Goal: Navigation & Orientation: Find specific page/section

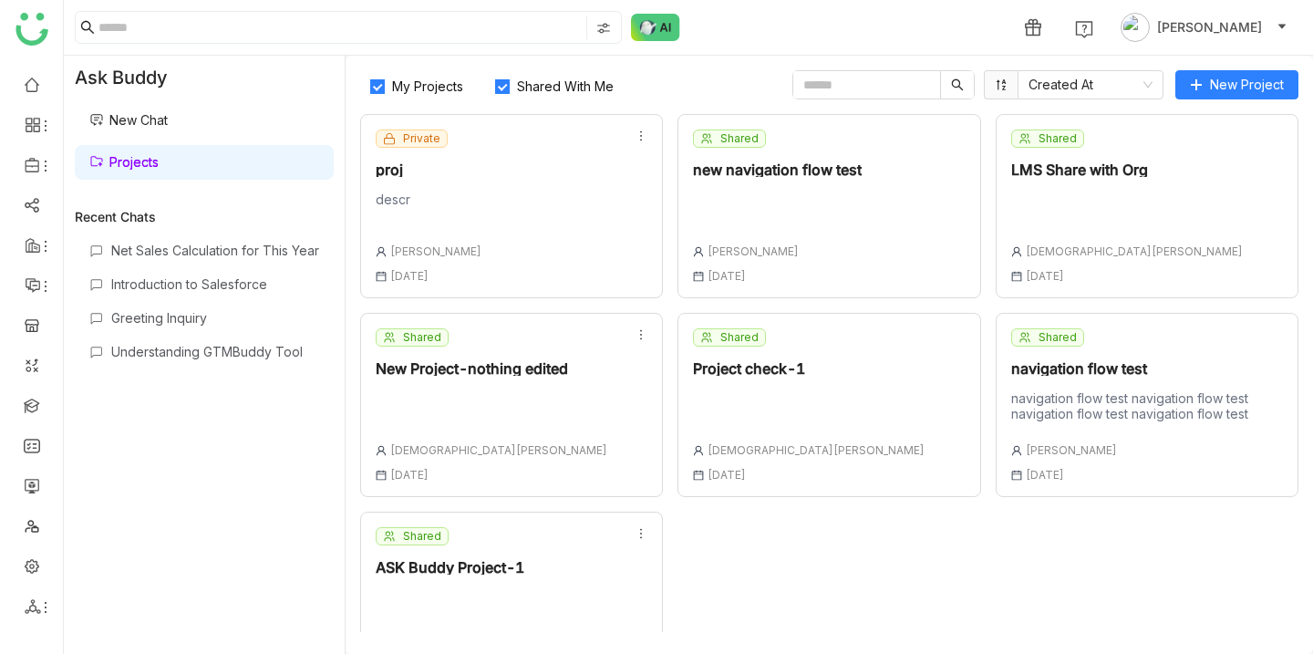
click at [500, 184] on div "Private proj descr [PERSON_NAME] [DATE]" at bounding box center [511, 206] width 303 height 184
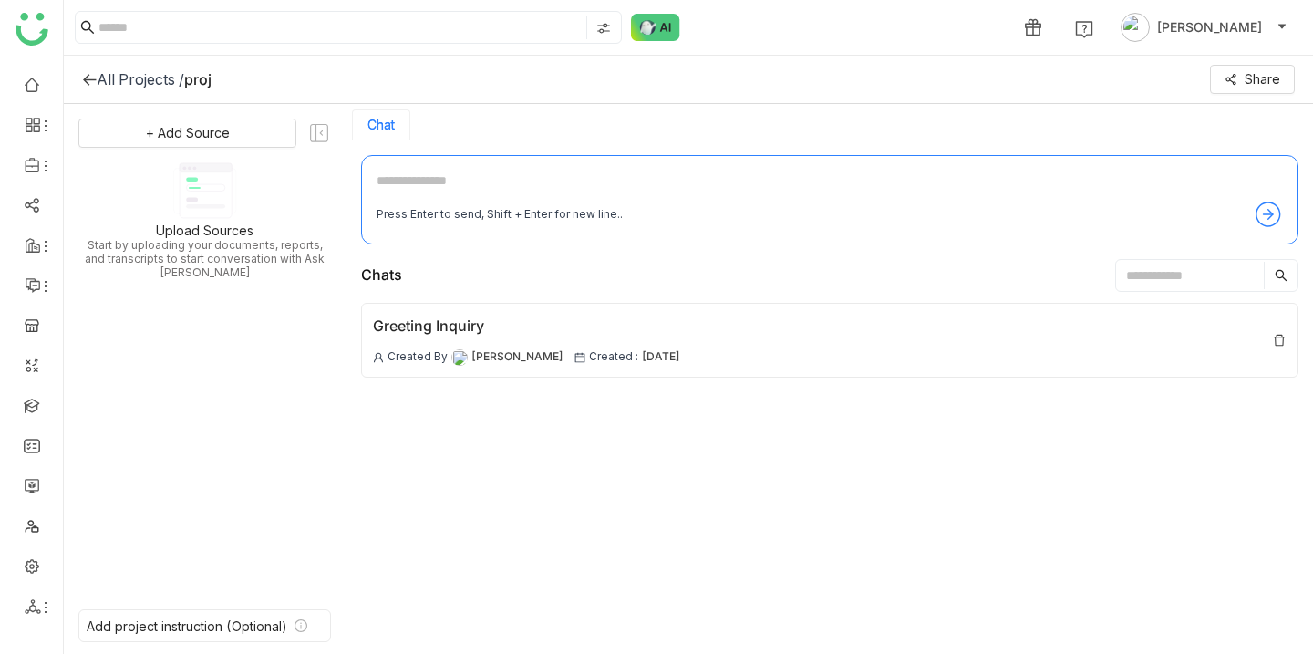
click at [87, 79] on icon at bounding box center [89, 80] width 13 height 12
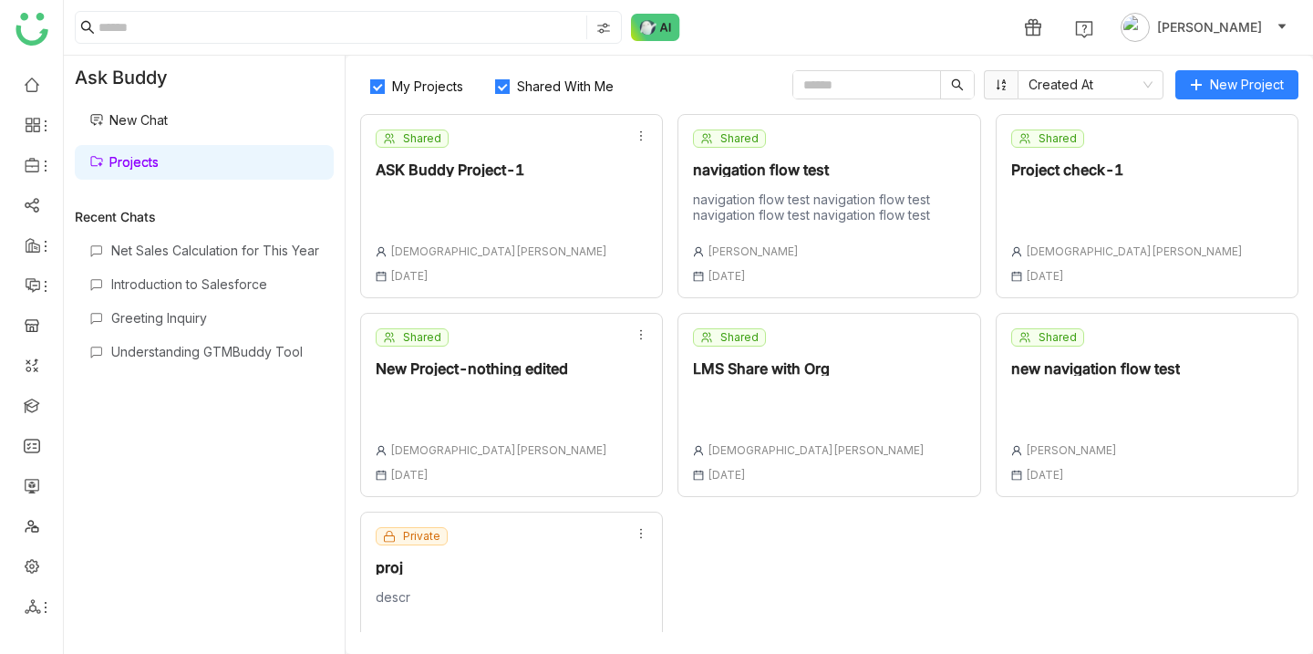
click at [523, 368] on div "New Project-nothing edited" at bounding box center [492, 368] width 232 height 15
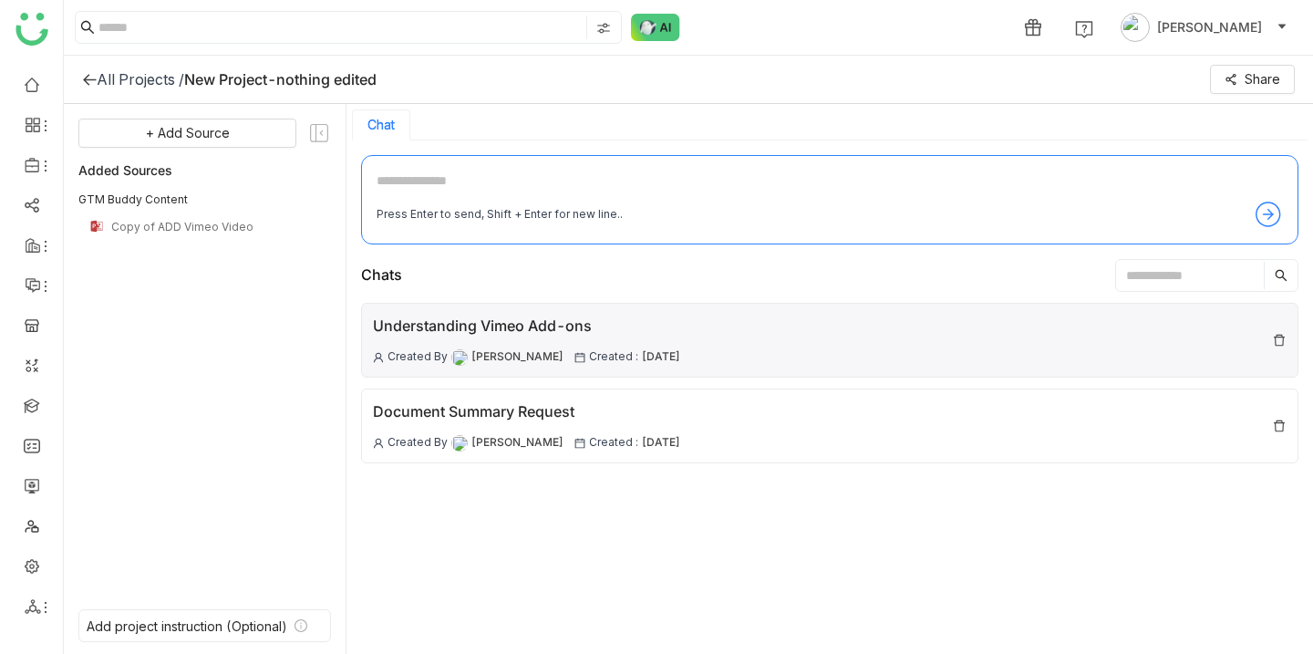
click at [576, 328] on div "Understanding Vimeo Add-ons" at bounding box center [526, 326] width 307 height 23
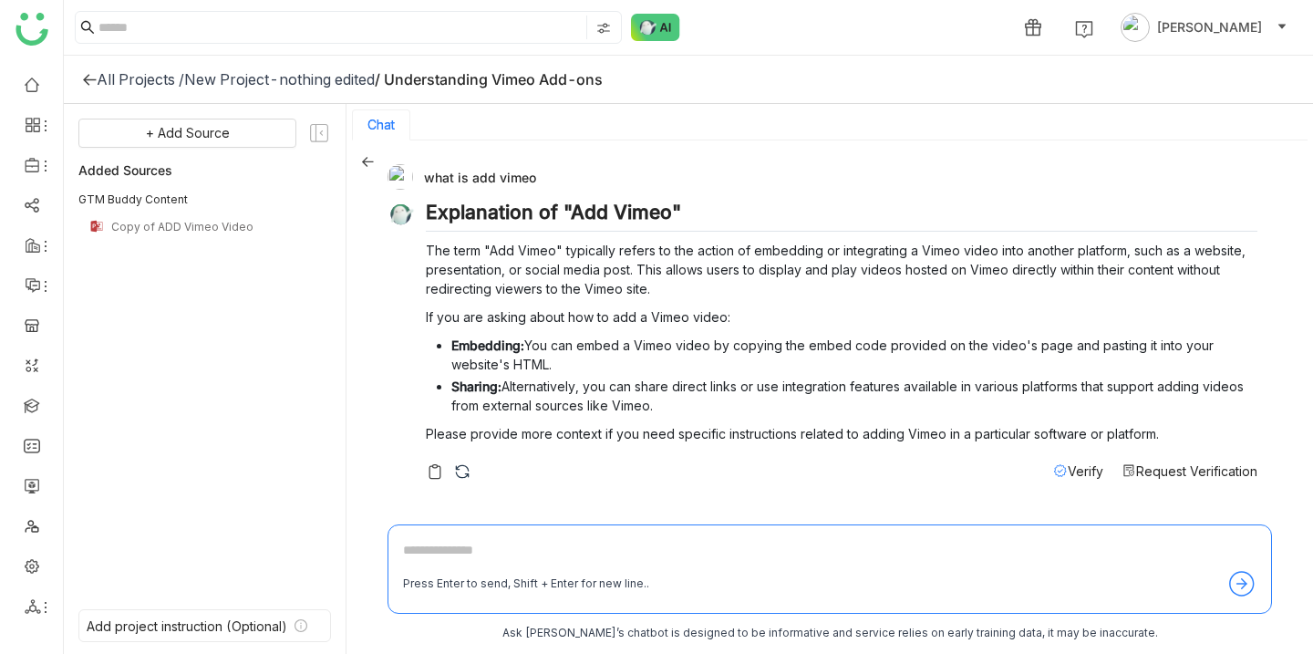
click at [88, 76] on icon at bounding box center [89, 79] width 15 height 15
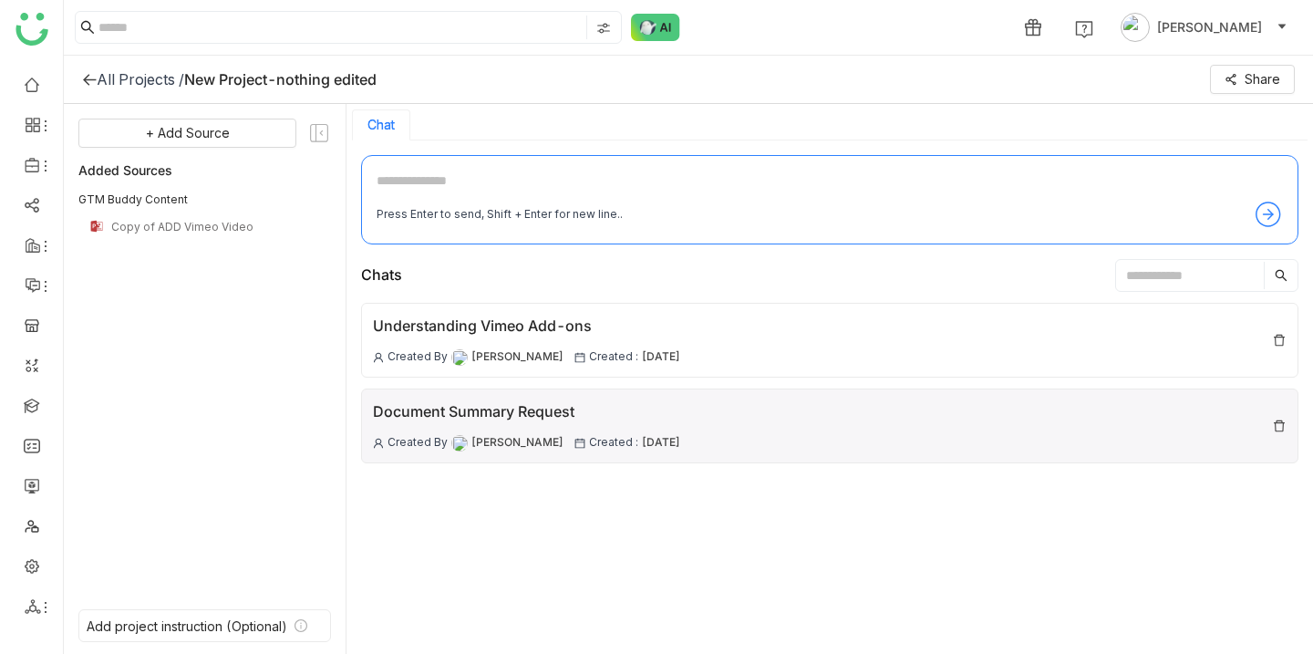
click at [571, 406] on div "Document Summary Request" at bounding box center [526, 411] width 307 height 23
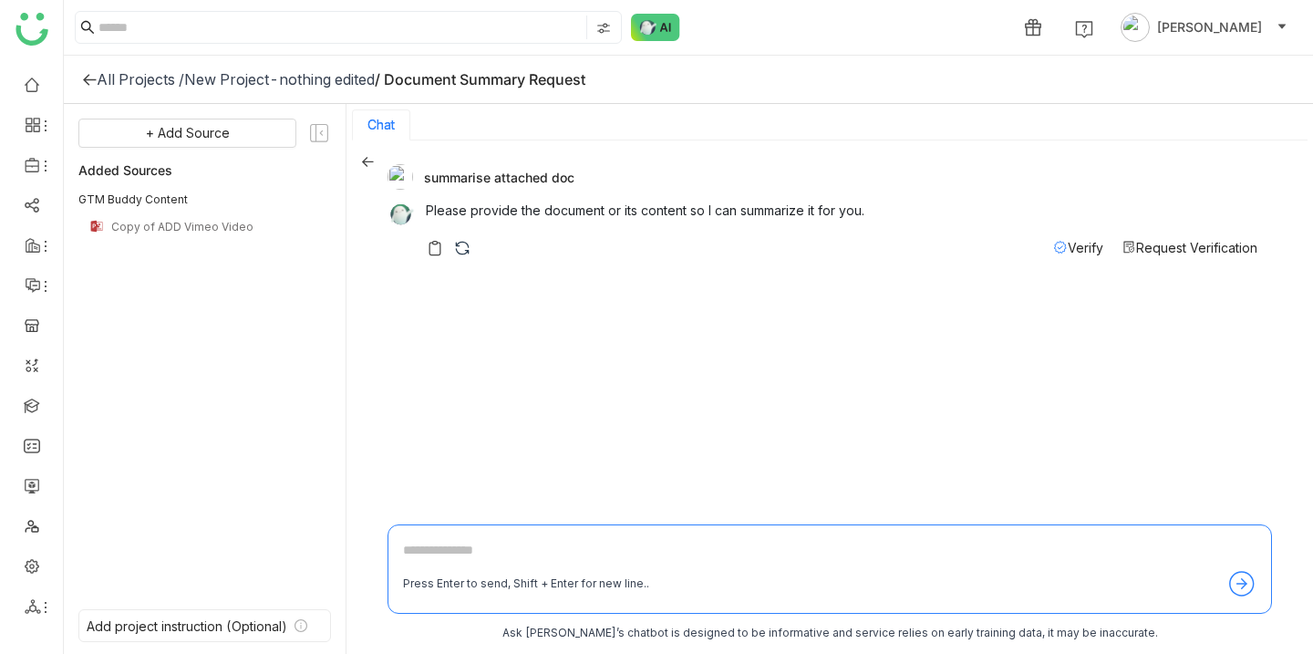
click at [365, 156] on icon at bounding box center [367, 161] width 13 height 13
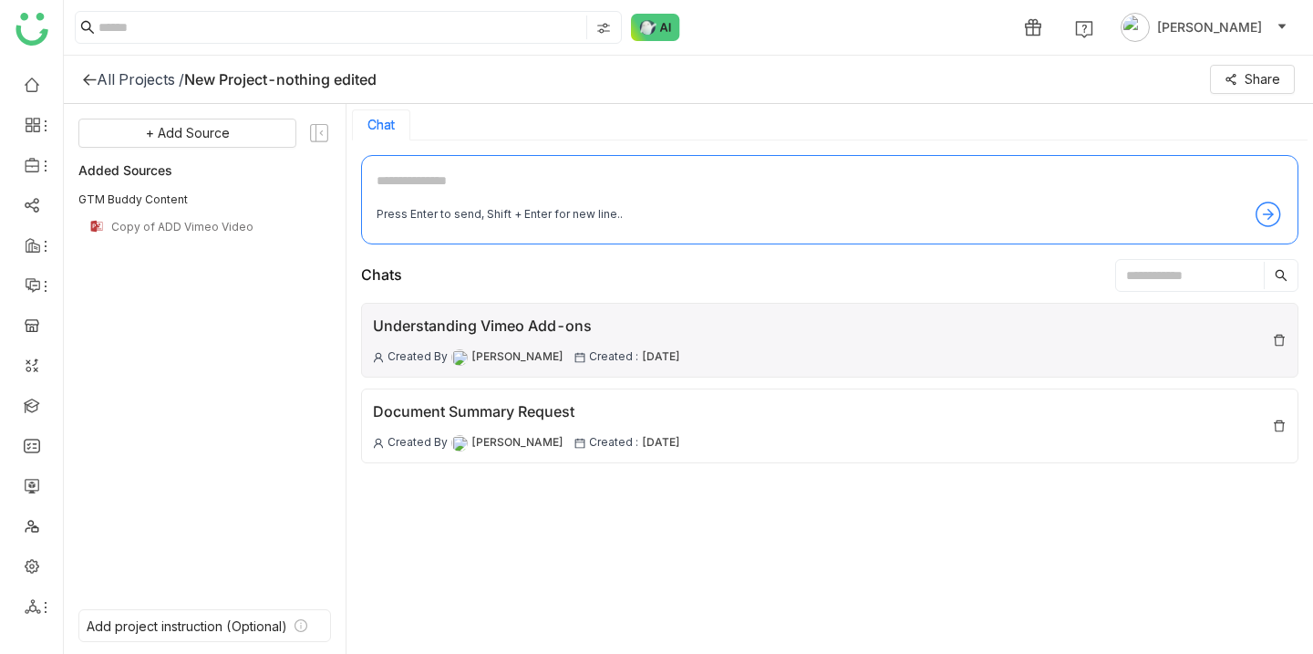
click at [564, 324] on div "Understanding Vimeo Add-ons" at bounding box center [526, 326] width 307 height 23
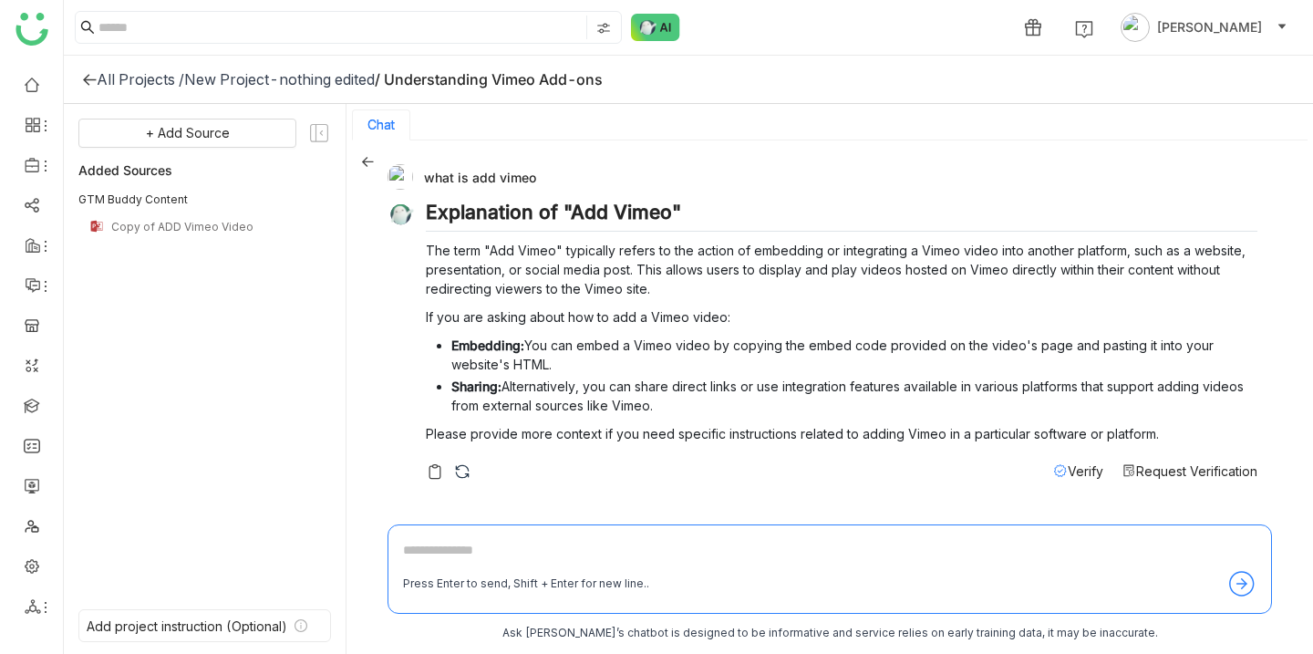
click at [93, 78] on icon at bounding box center [89, 80] width 13 height 12
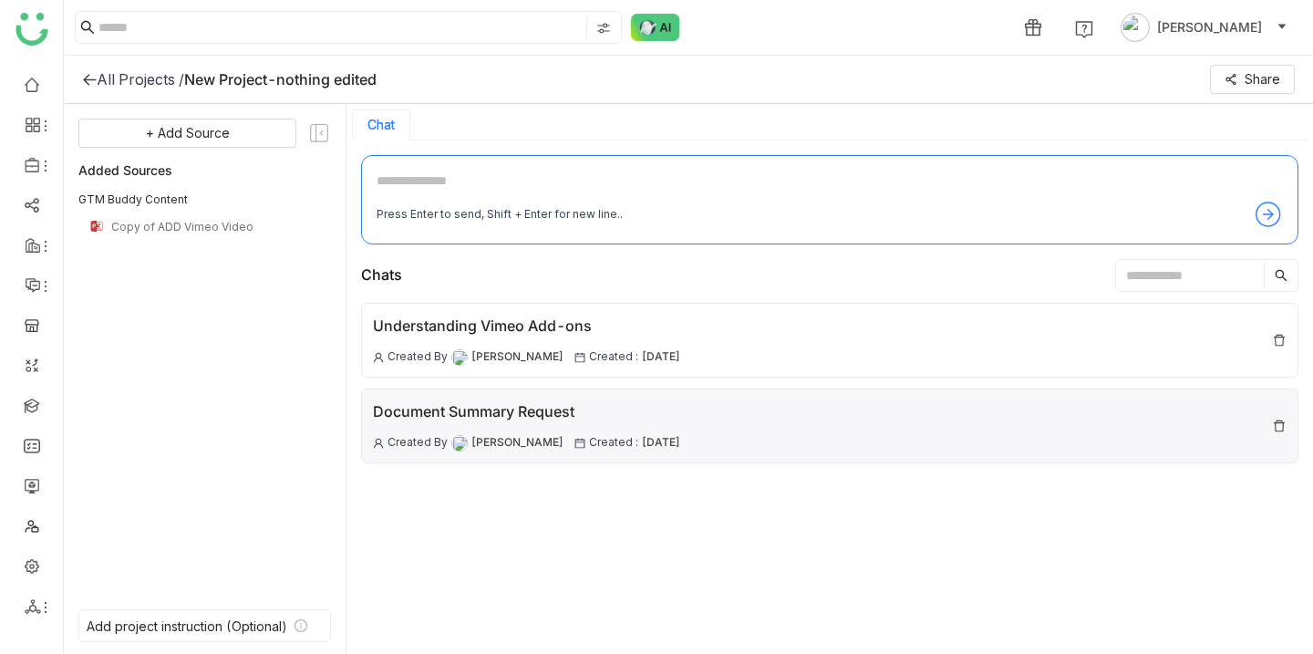
click at [578, 422] on div "Document Summary Request" at bounding box center [526, 411] width 307 height 23
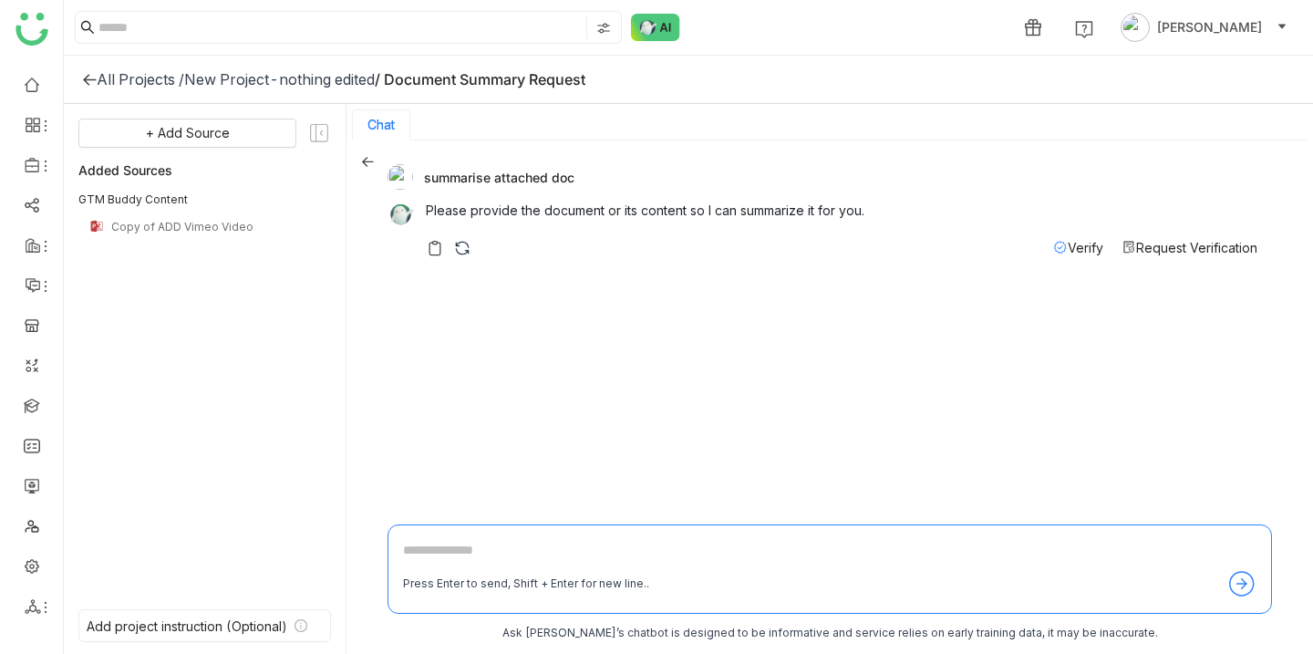
click at [364, 155] on icon at bounding box center [367, 161] width 13 height 13
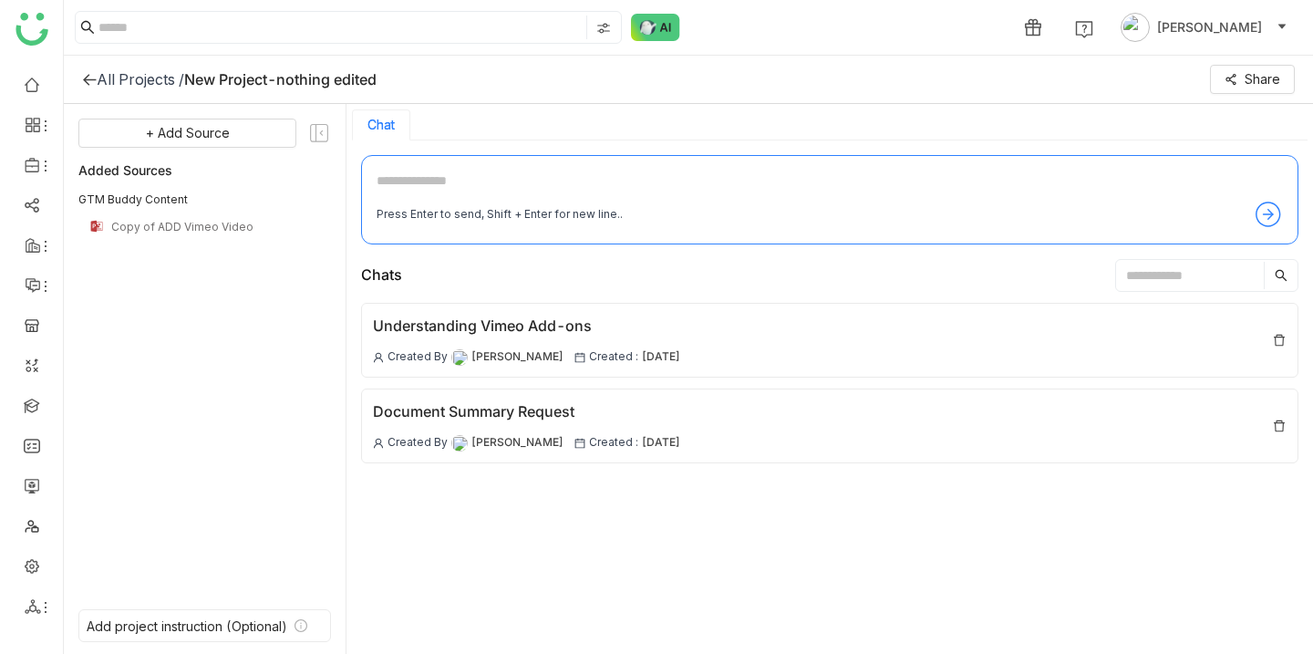
click at [121, 79] on div "All Projects /" at bounding box center [141, 79] width 88 height 18
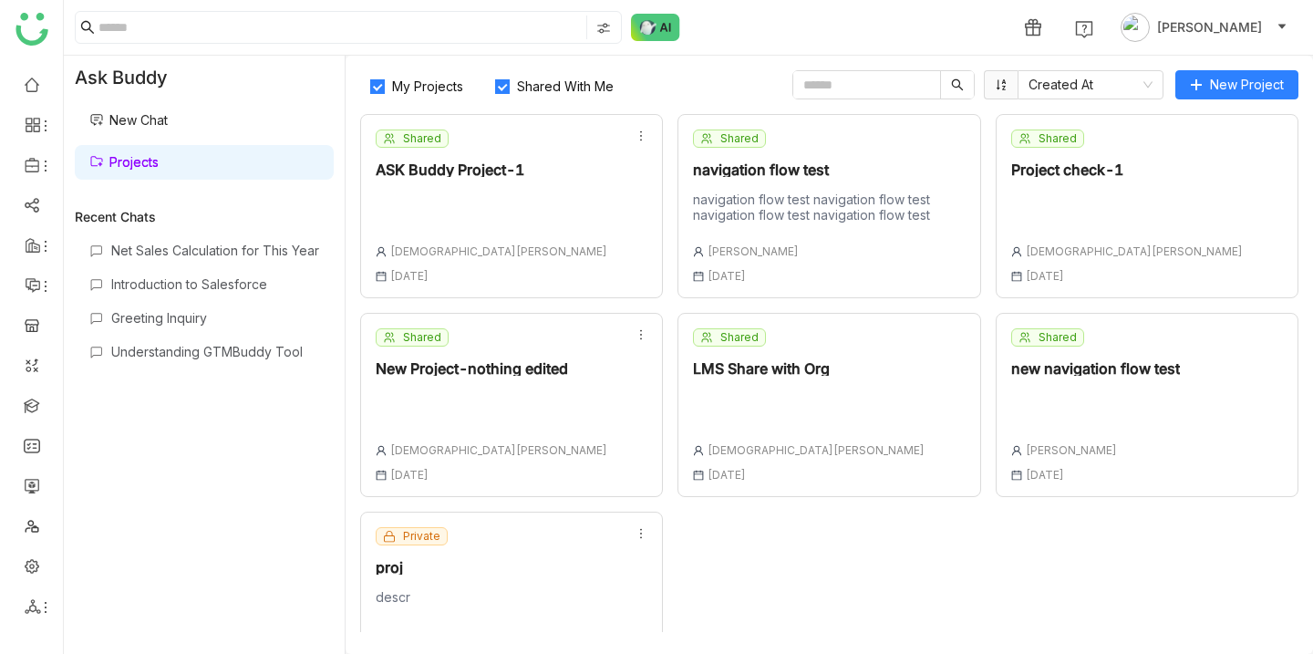
scroll to position [64, 0]
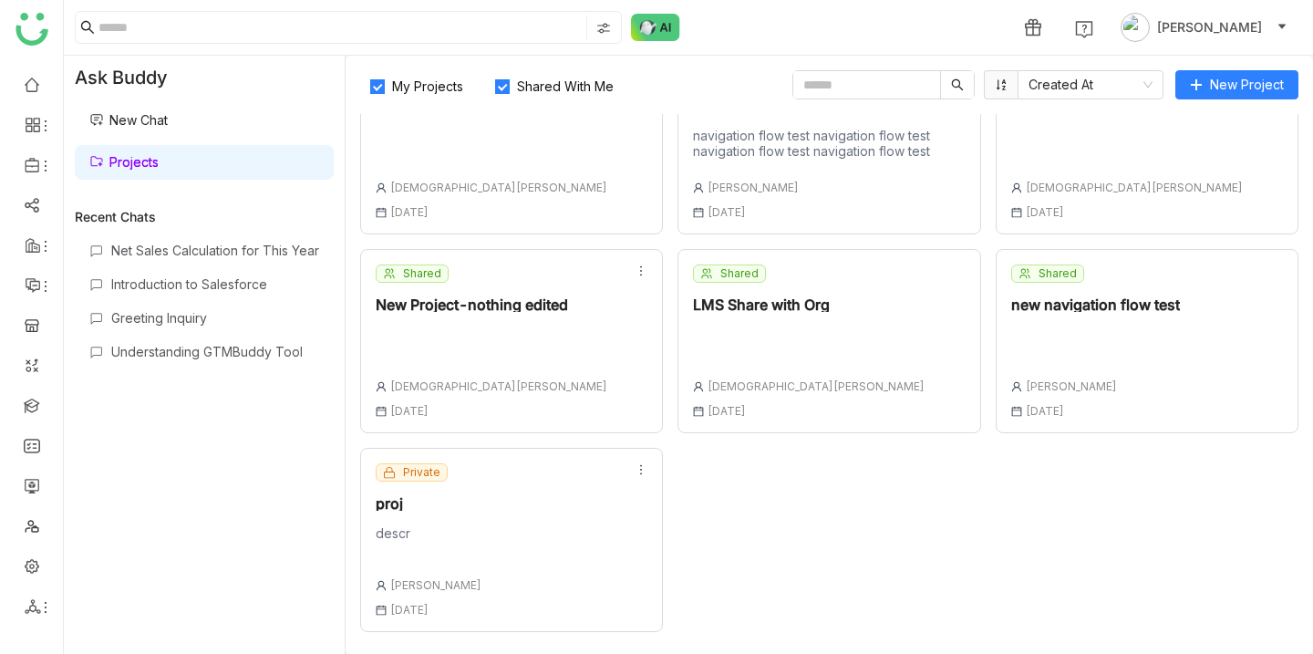
click at [531, 333] on div at bounding box center [492, 340] width 232 height 26
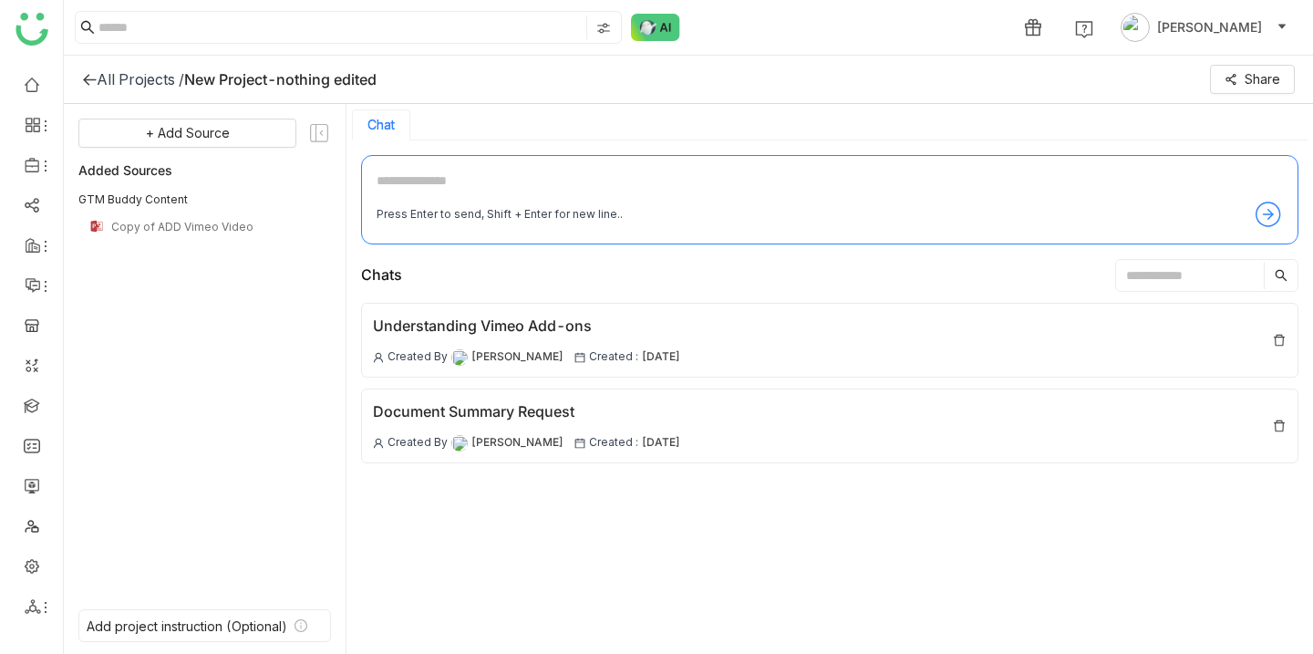
click at [93, 78] on icon at bounding box center [89, 79] width 15 height 15
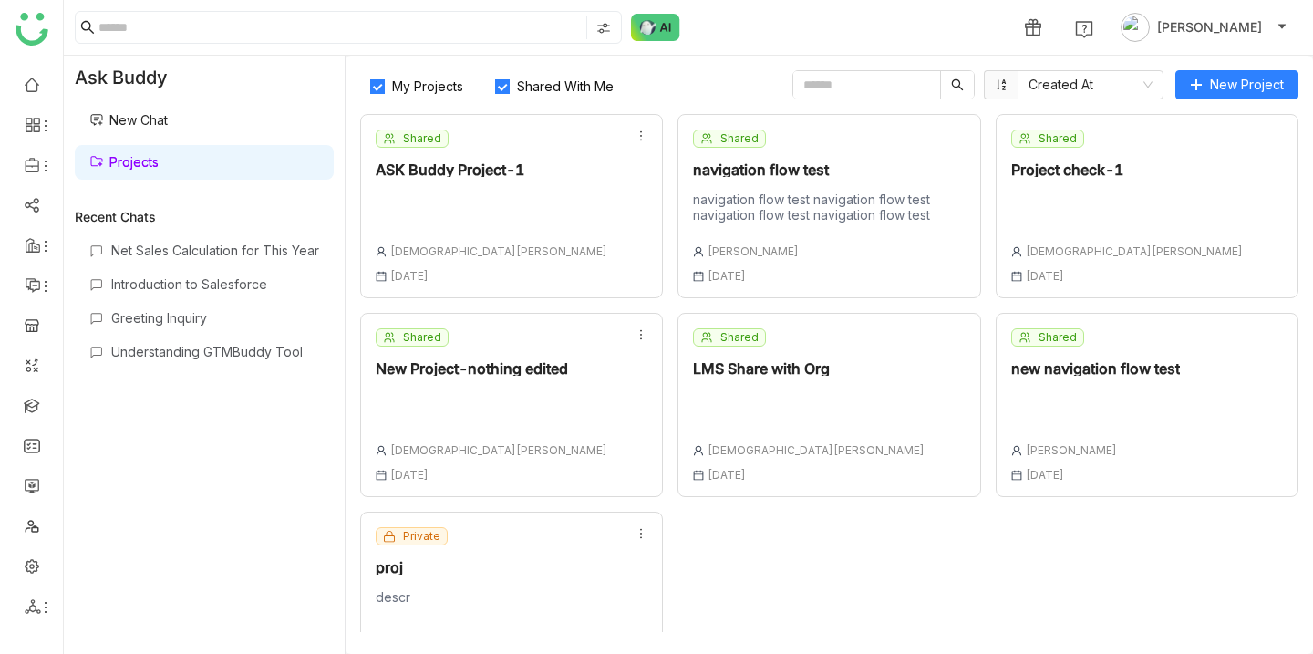
click at [795, 203] on div "navigation flow test navigation flow test navigation flow test navigation flow …" at bounding box center [829, 207] width 272 height 31
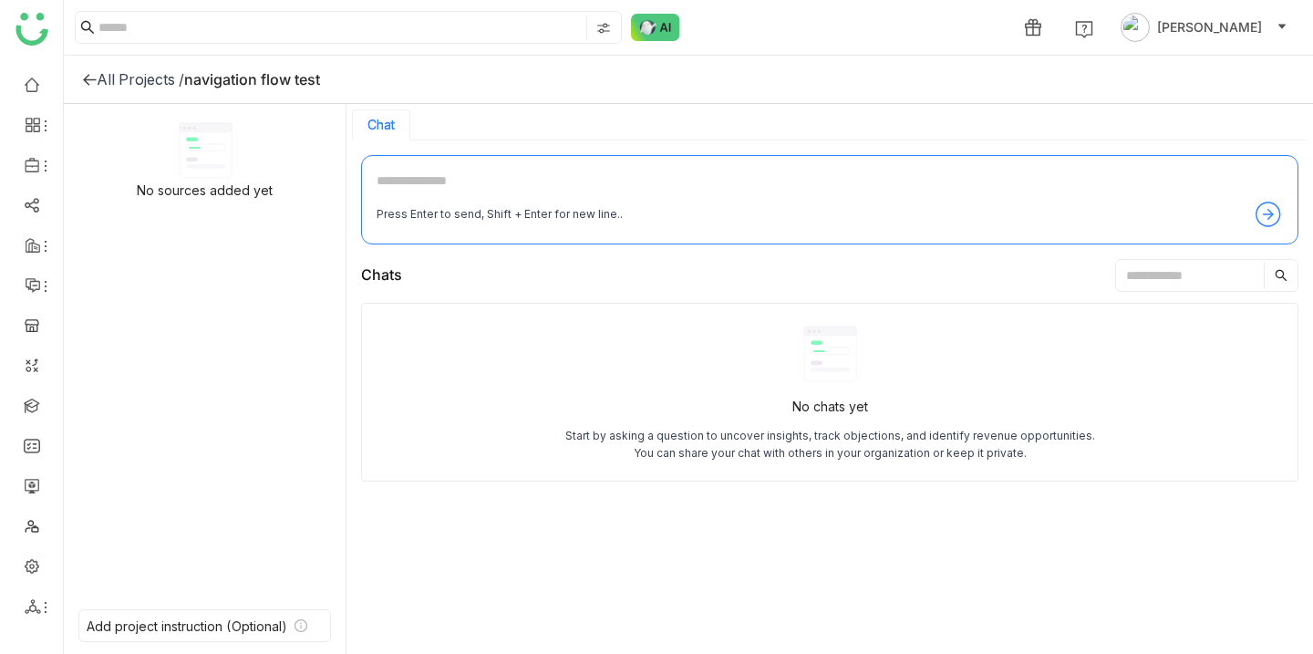
click at [108, 73] on div "All Projects /" at bounding box center [141, 79] width 88 height 18
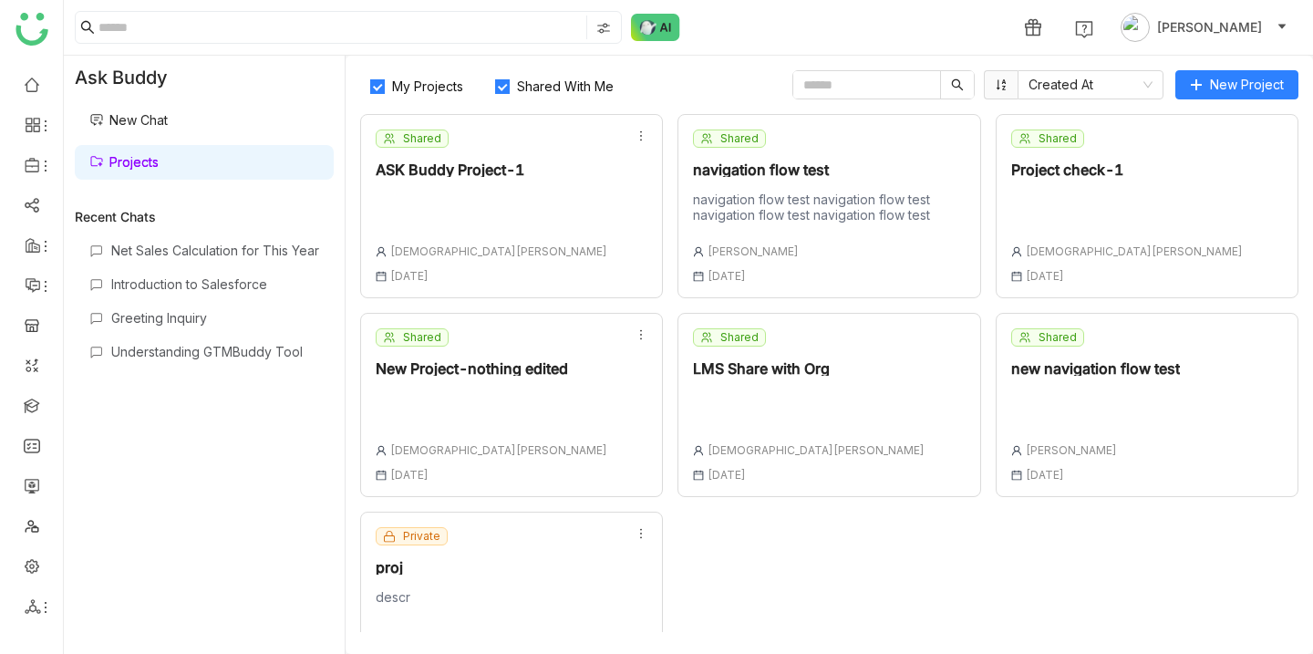
click at [551, 204] on div "Shared ASK Buddy Project-1 [DEMOGRAPHIC_DATA][PERSON_NAME] [DATE]" at bounding box center [511, 206] width 303 height 184
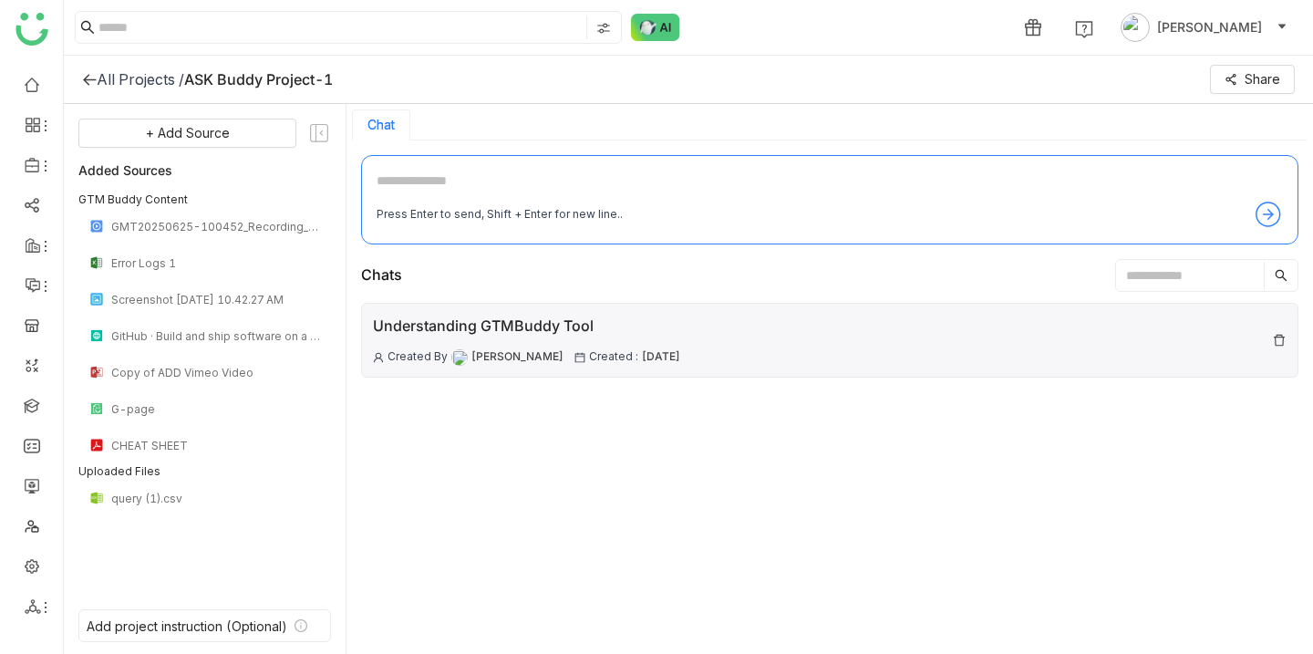
click at [518, 313] on div "Understanding GTMBuddy Tool Created By [PERSON_NAME] Created : [DATE]" at bounding box center [830, 340] width 938 height 75
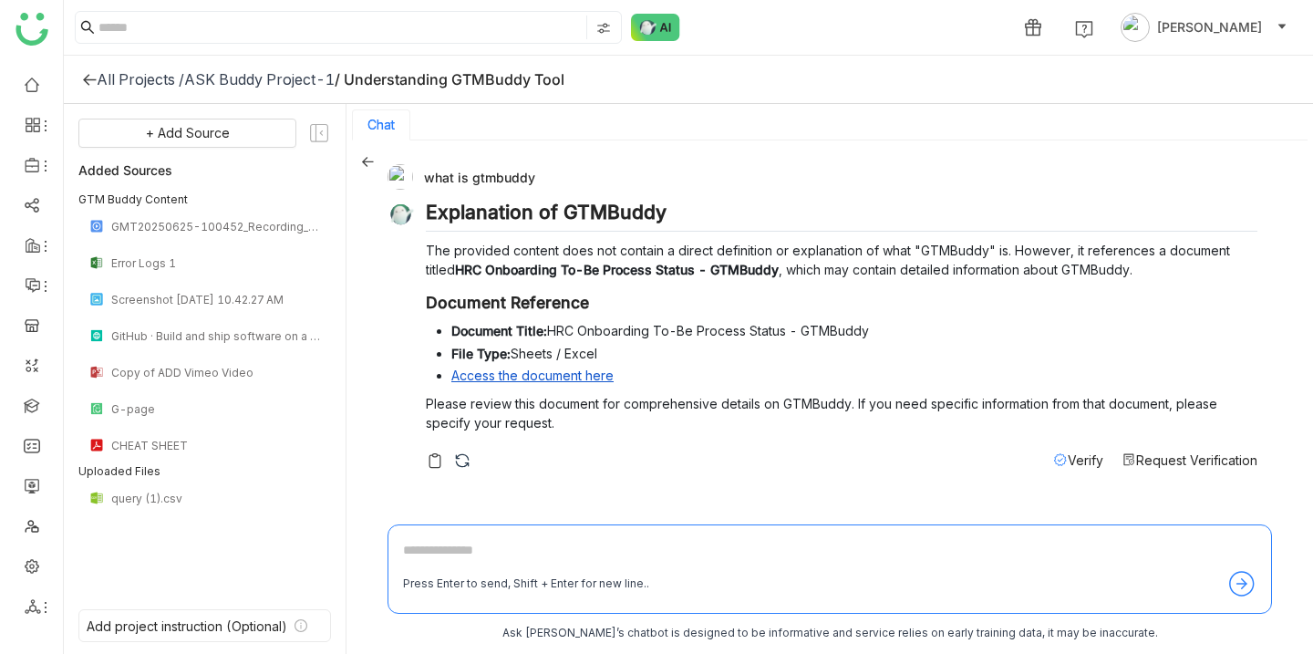
click at [369, 162] on icon at bounding box center [367, 161] width 13 height 13
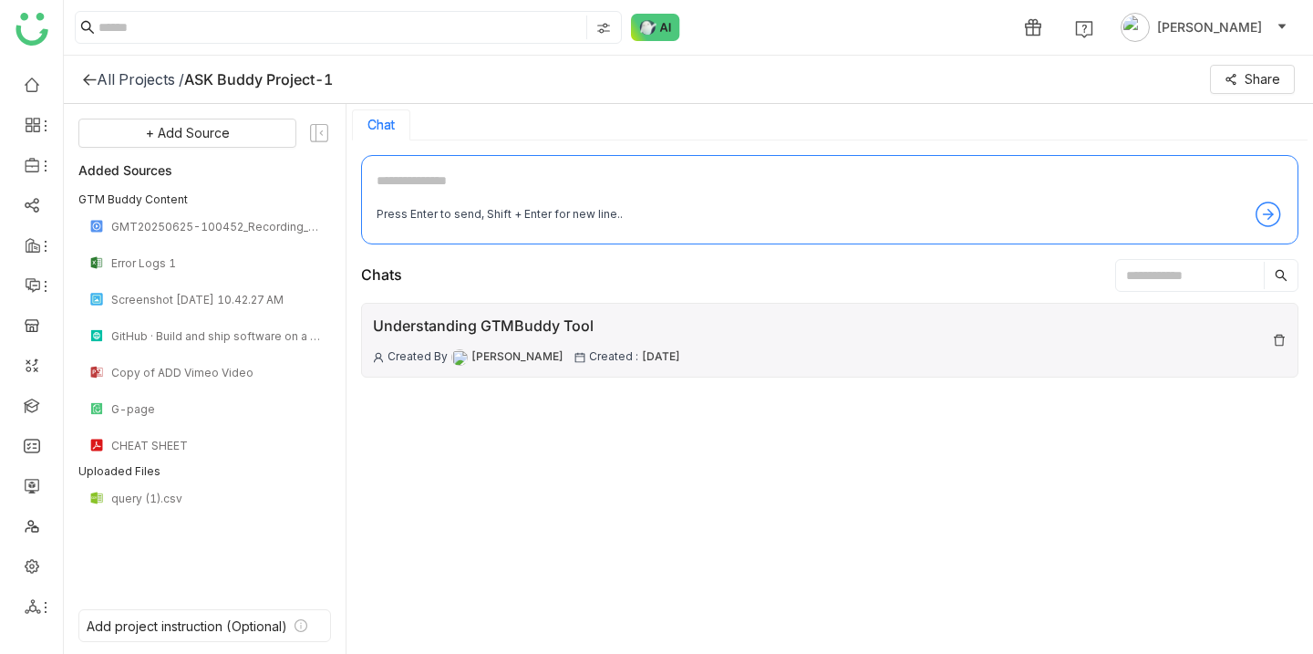
click at [445, 311] on div "Understanding GTMBuddy Tool Created By [PERSON_NAME] Created : [DATE]" at bounding box center [830, 340] width 938 height 75
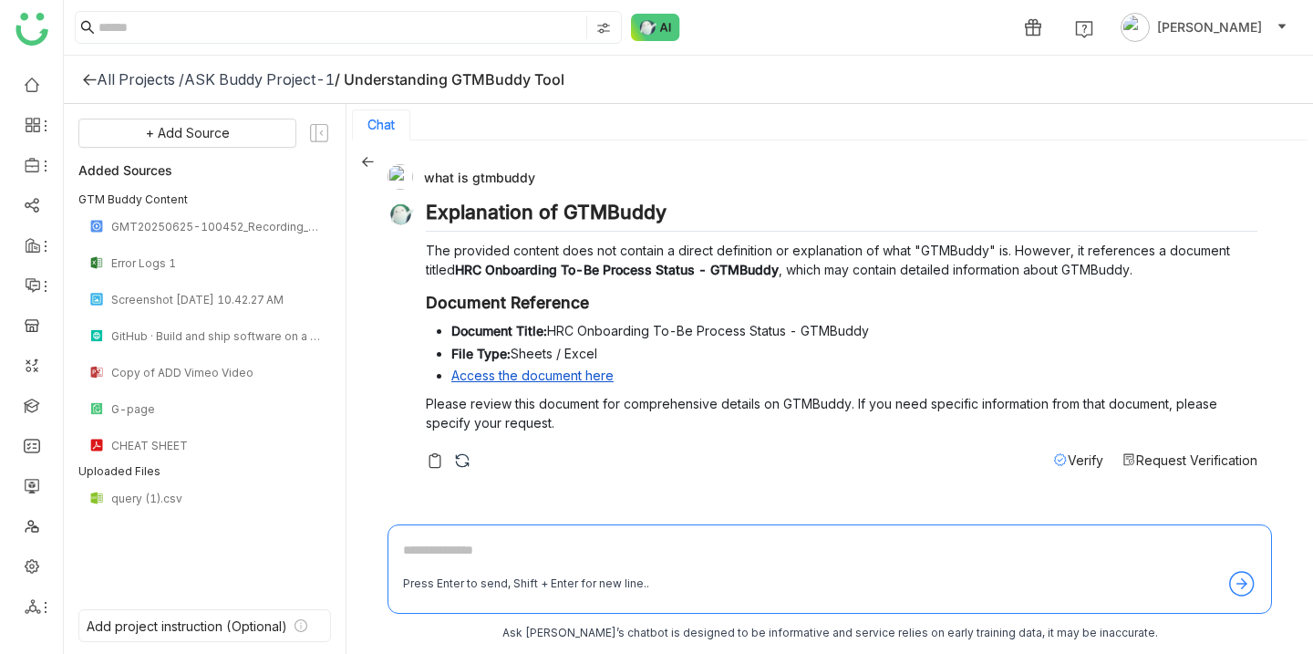
click at [124, 73] on div "All Projects /" at bounding box center [141, 79] width 88 height 18
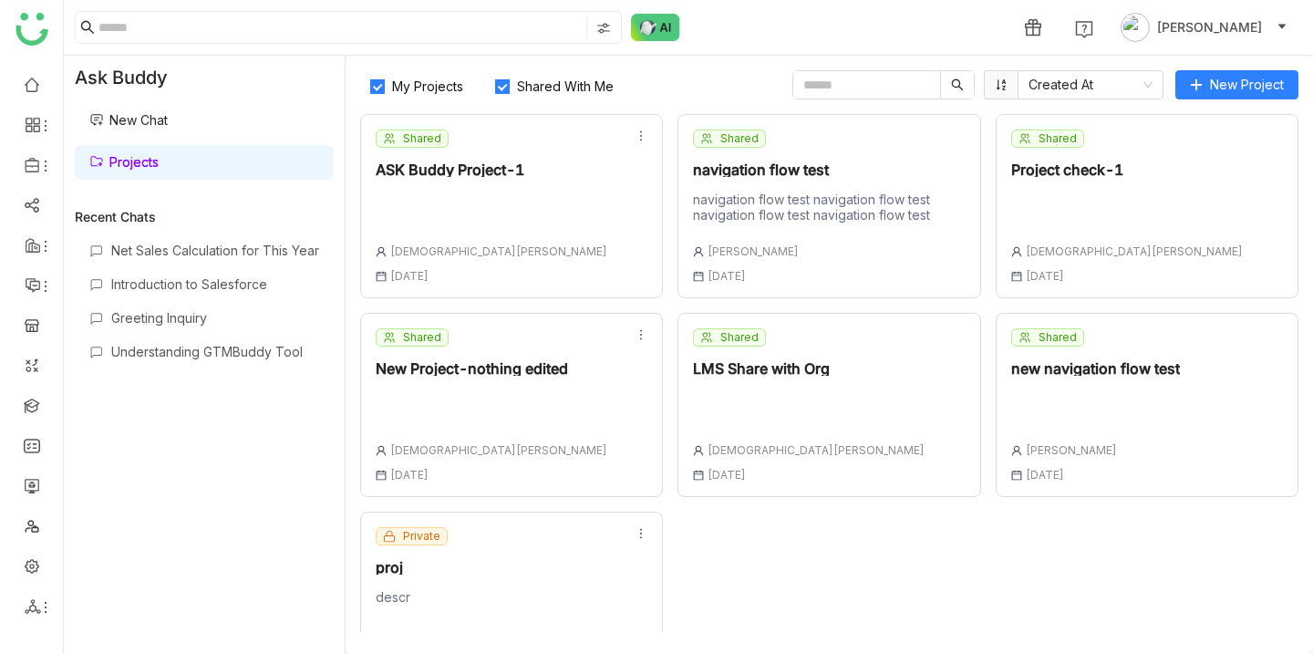
click at [1010, 80] on span at bounding box center [1001, 84] width 34 height 29
click at [1118, 90] on nz-select-item "Created At" at bounding box center [1091, 84] width 124 height 27
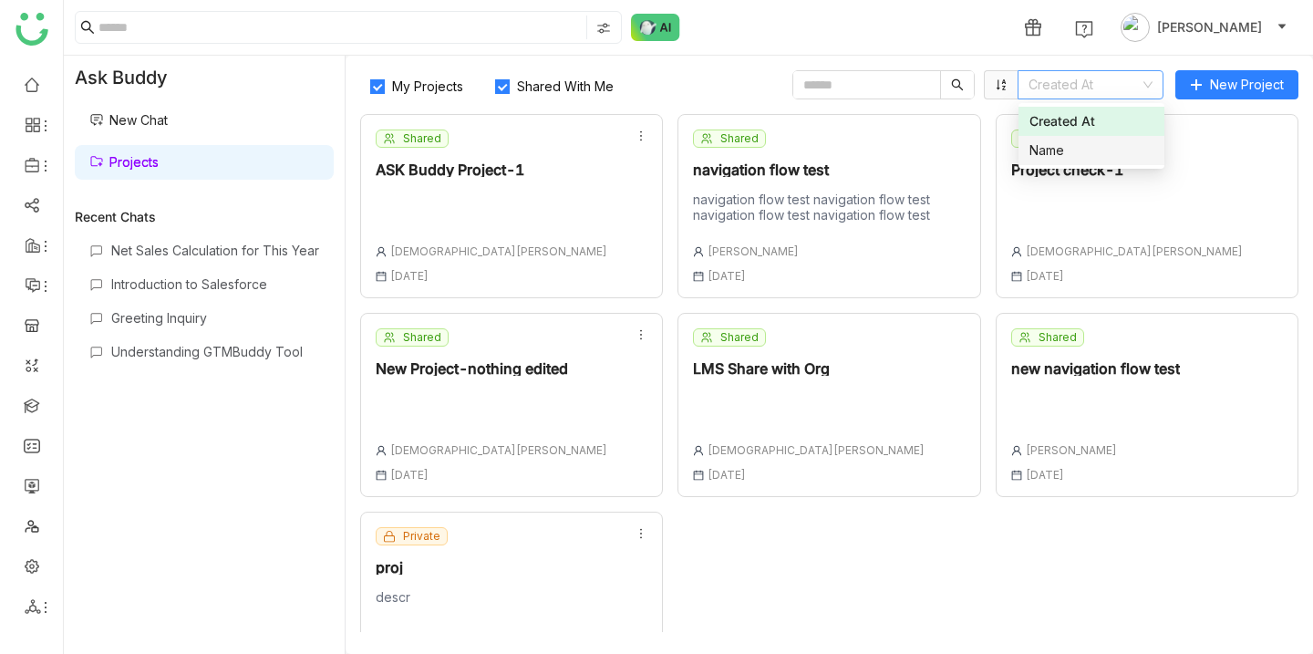
click at [1093, 143] on div "Name" at bounding box center [1092, 150] width 124 height 20
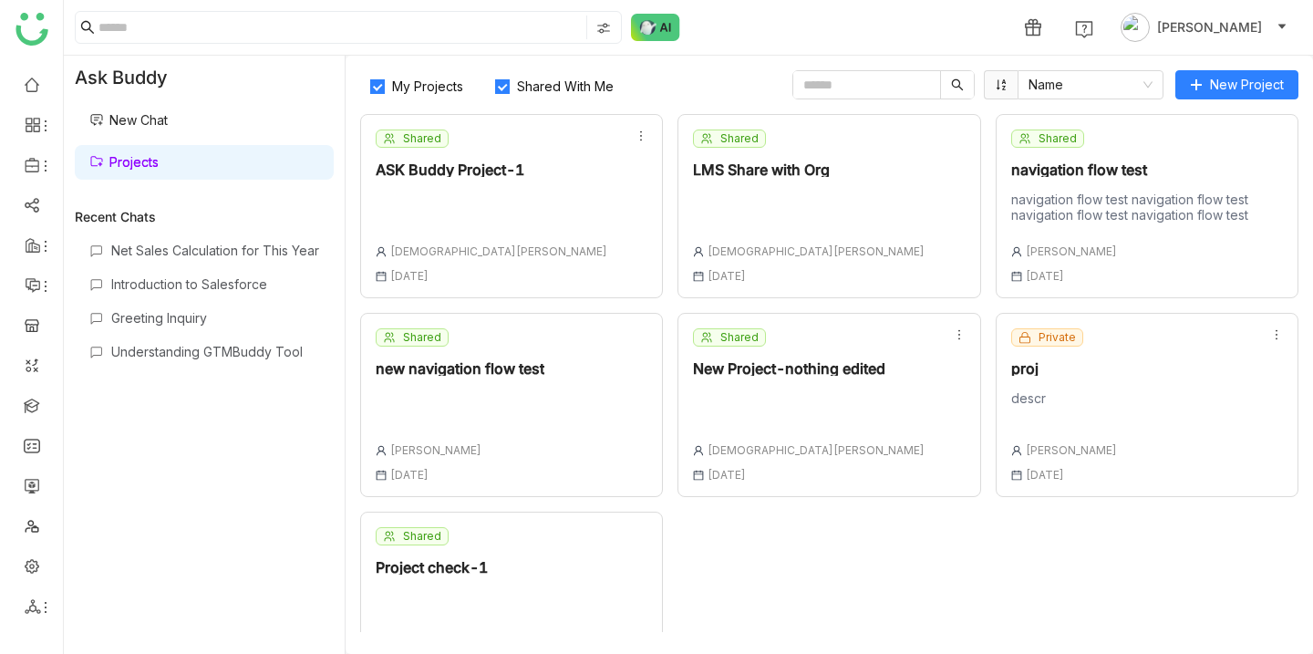
click at [1000, 79] on icon at bounding box center [1001, 84] width 13 height 13
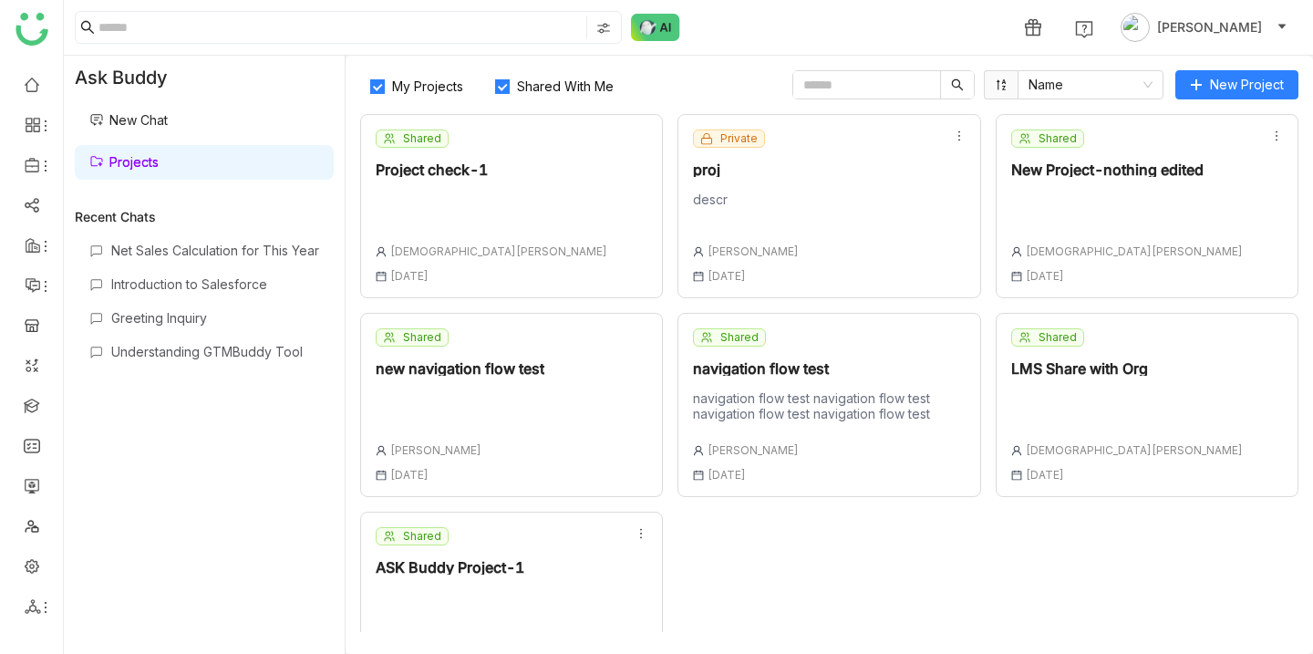
click at [1000, 79] on icon at bounding box center [1001, 84] width 13 height 13
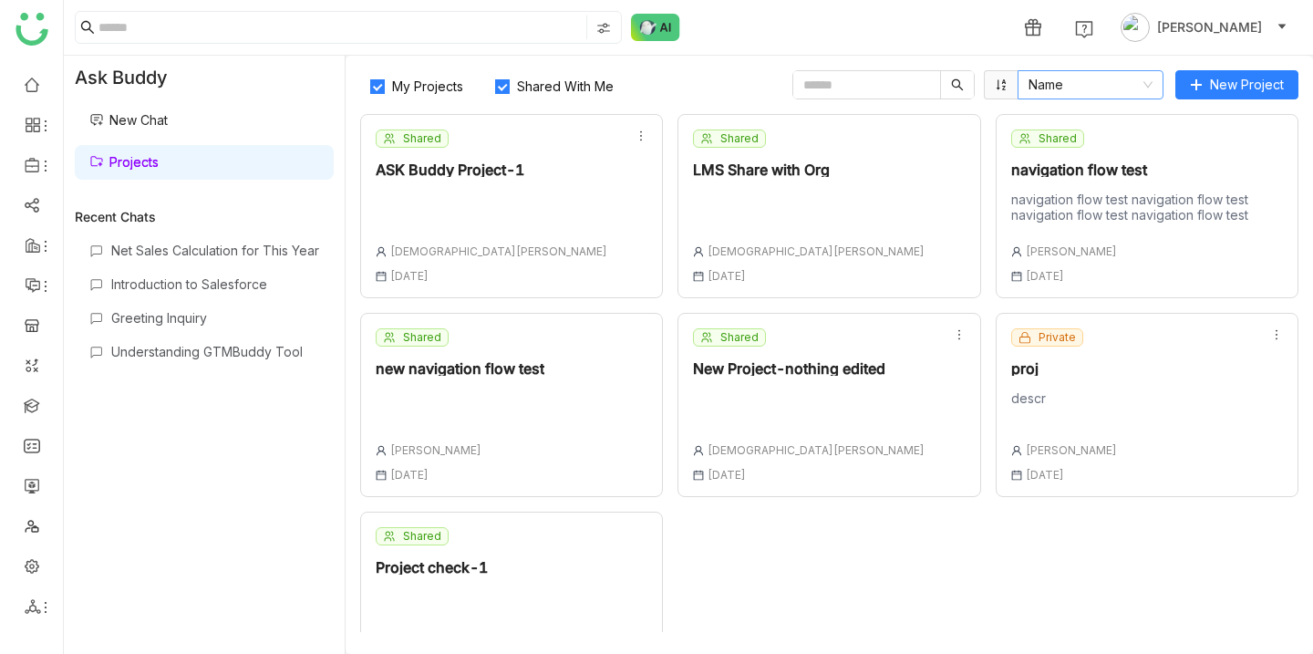
click at [1131, 79] on nz-select-item "Name" at bounding box center [1091, 84] width 124 height 27
click at [1106, 117] on div "Created At" at bounding box center [1092, 121] width 124 height 20
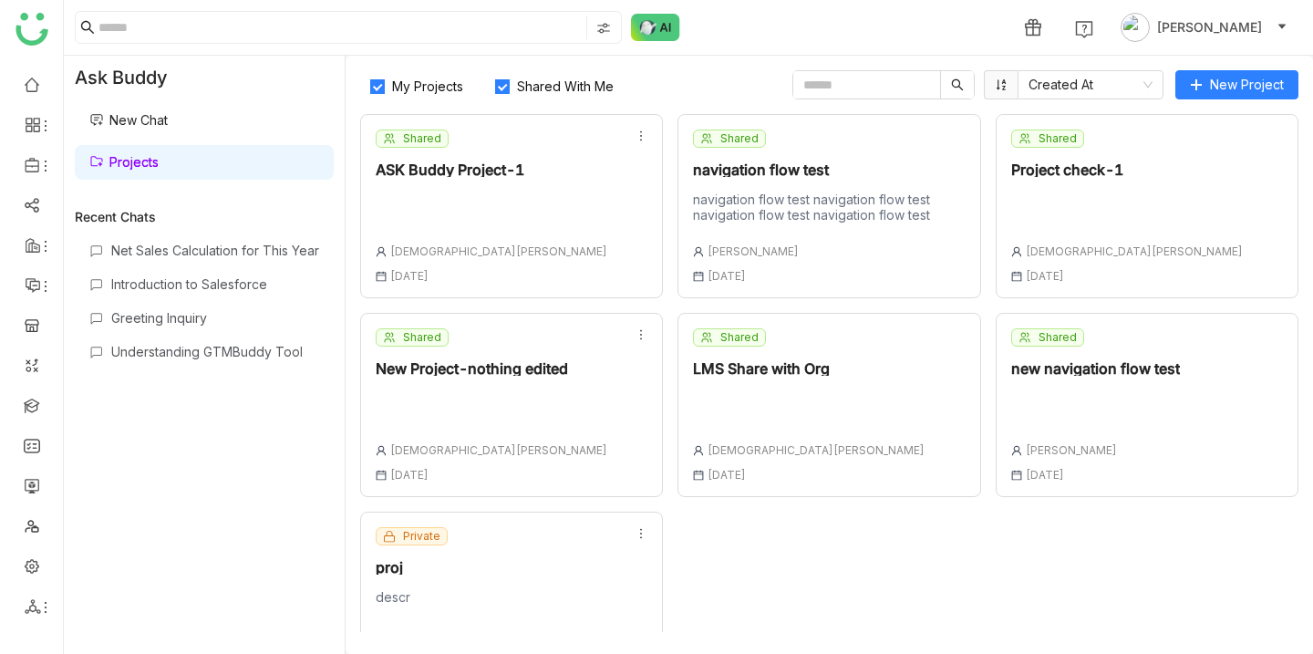
click at [1009, 82] on span at bounding box center [1001, 84] width 34 height 29
click at [993, 83] on span at bounding box center [1001, 84] width 34 height 29
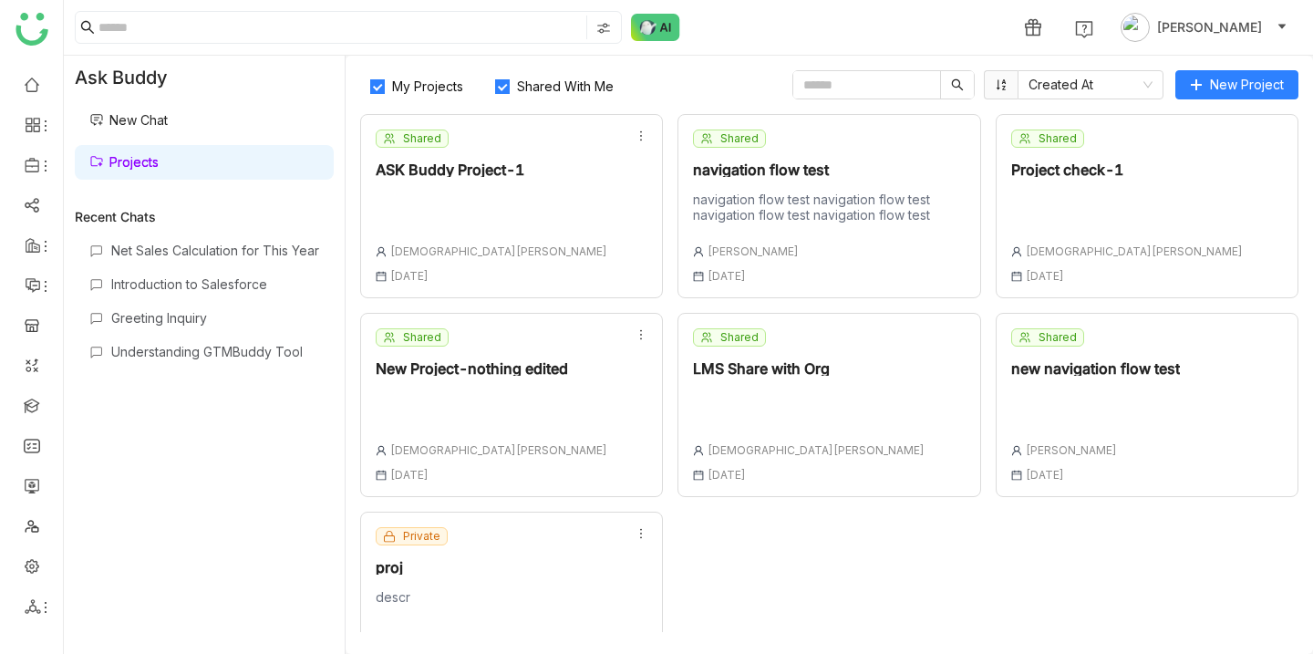
click at [993, 83] on span at bounding box center [1001, 84] width 34 height 29
click at [503, 182] on div "Shared ASK Buddy Project-1 [DEMOGRAPHIC_DATA][PERSON_NAME] [DATE]" at bounding box center [492, 206] width 232 height 153
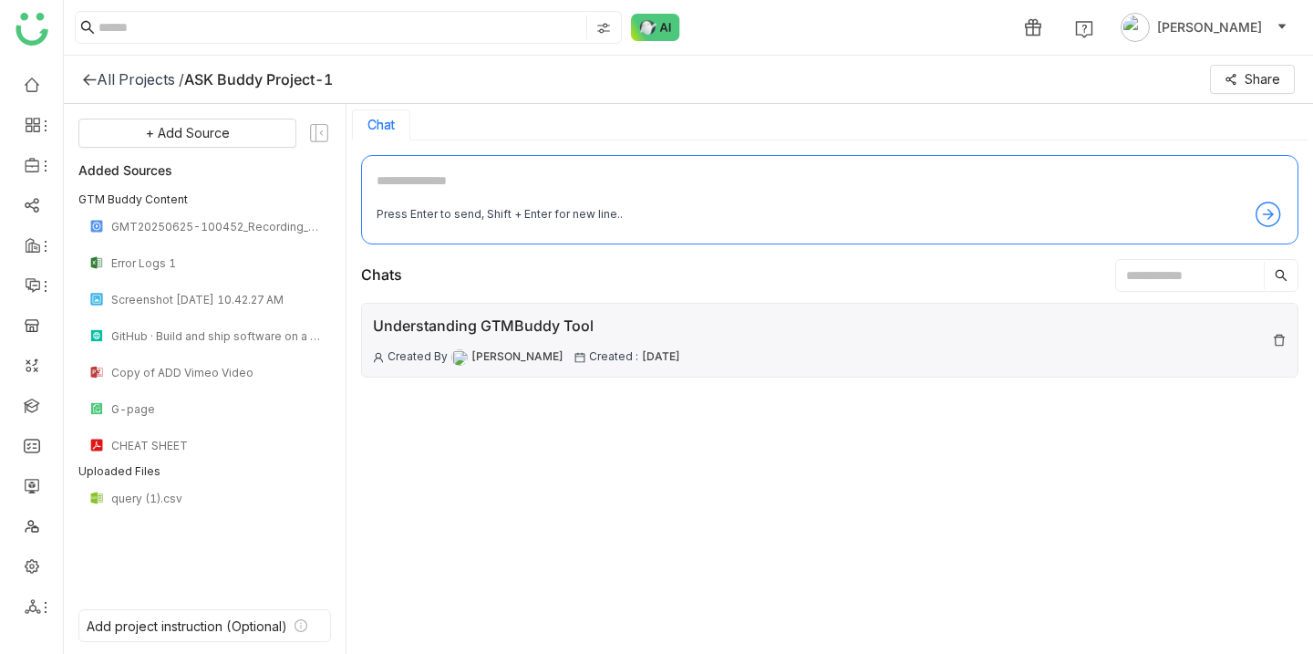
click at [524, 332] on div "Understanding GTMBuddy Tool" at bounding box center [526, 326] width 307 height 23
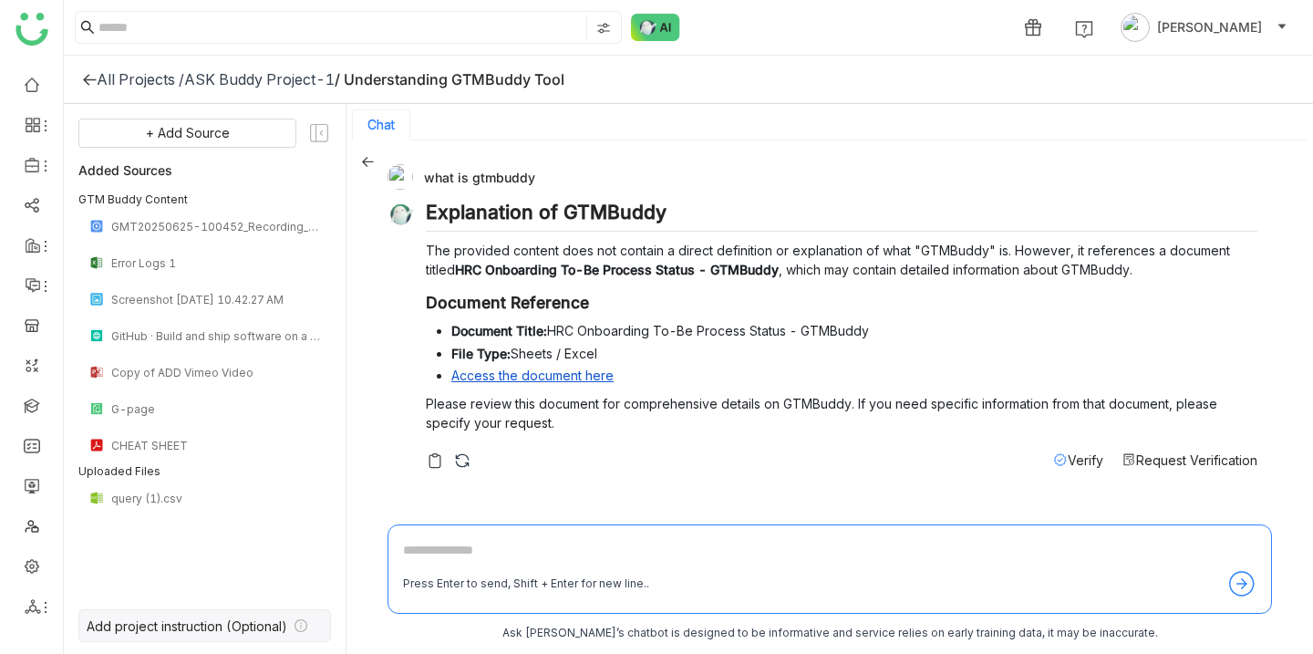
click at [222, 633] on div "Add project instruction (Optional)" at bounding box center [187, 626] width 201 height 16
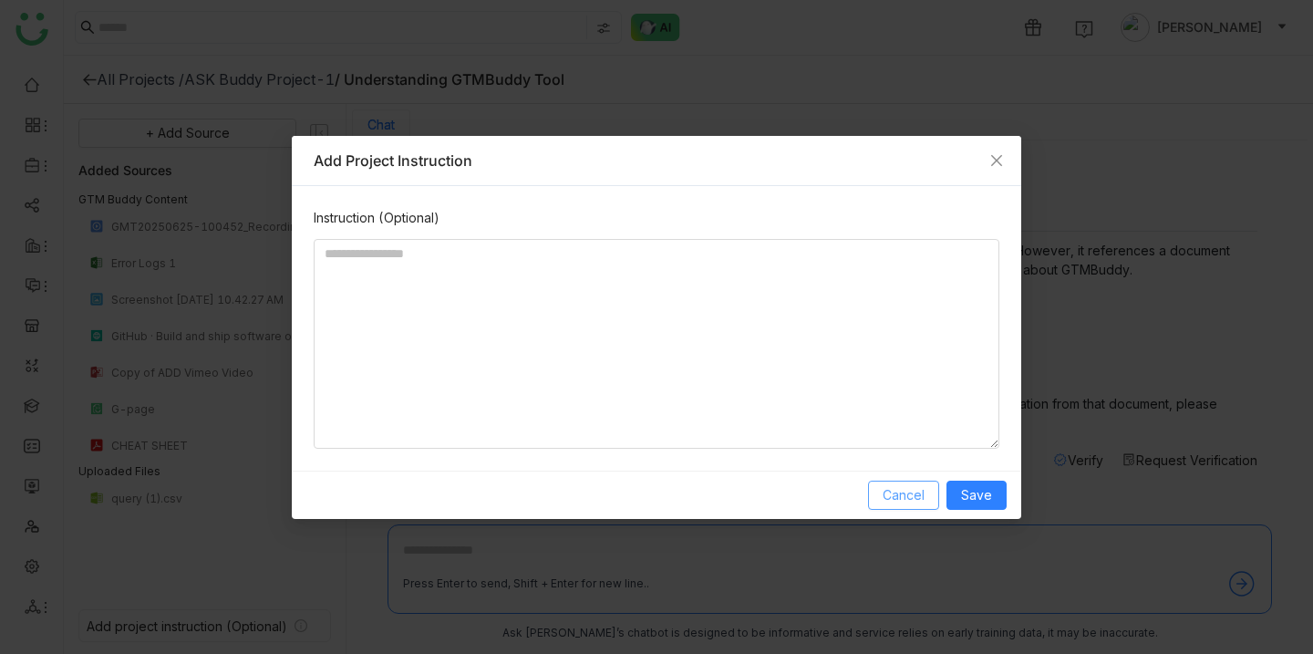
click at [904, 498] on span "Cancel" at bounding box center [904, 495] width 42 height 20
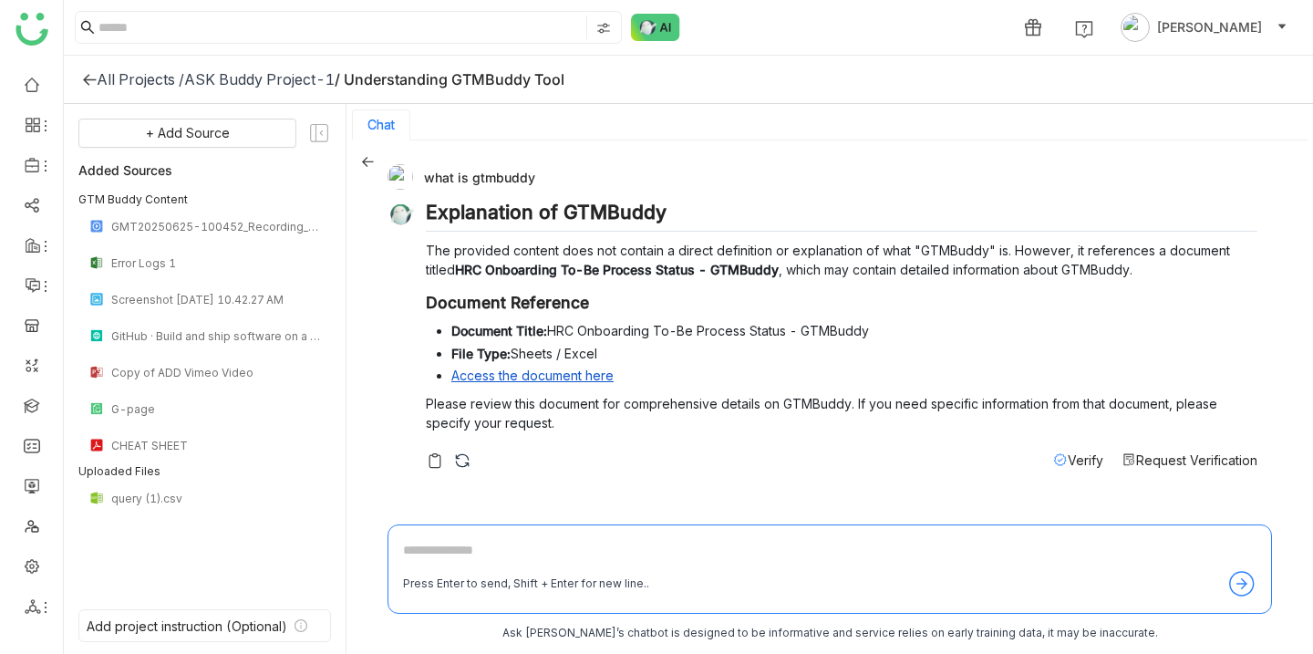
click at [102, 74] on div "All Projects /" at bounding box center [141, 79] width 88 height 18
